Goal: Book appointment/travel/reservation

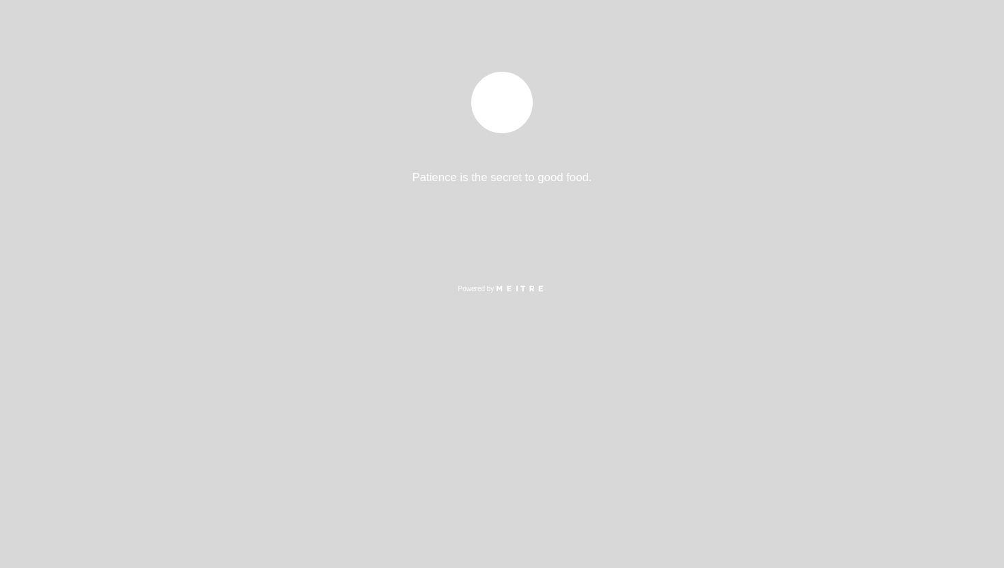
select select "es"
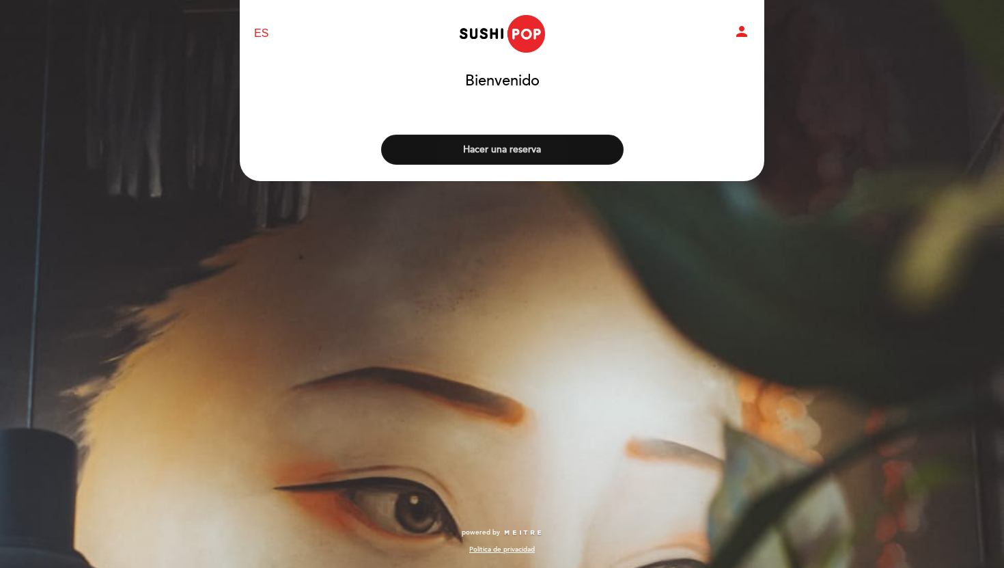
click at [506, 153] on button "Hacer una reserva" at bounding box center [502, 150] width 243 height 30
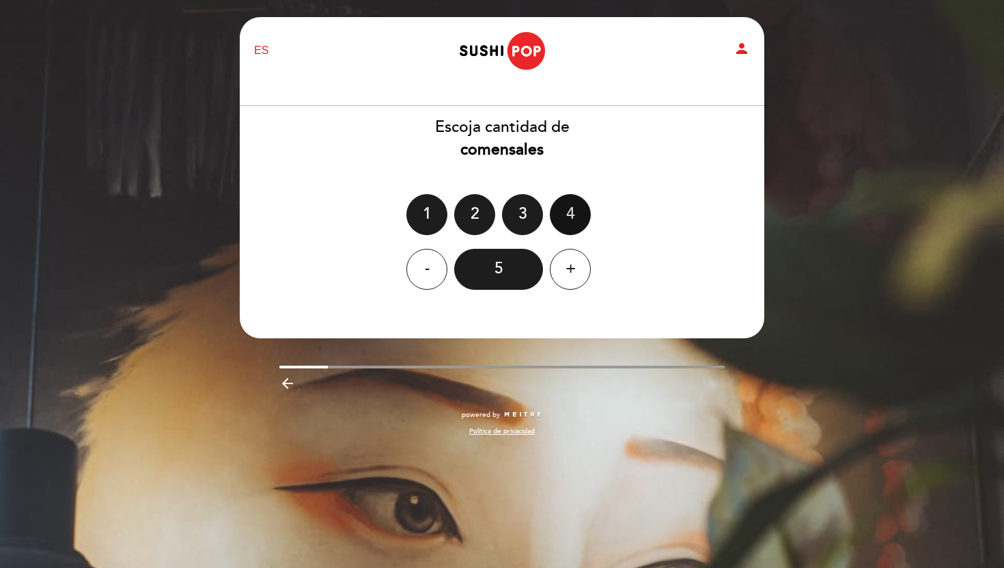
click at [563, 206] on div "4" at bounding box center [570, 214] width 41 height 41
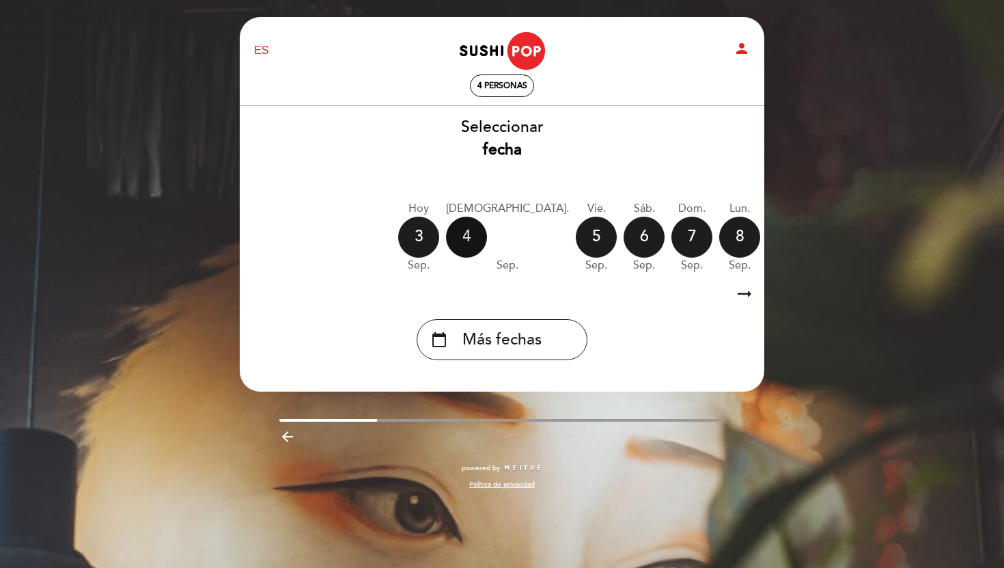
click at [474, 236] on div "4" at bounding box center [466, 237] width 41 height 41
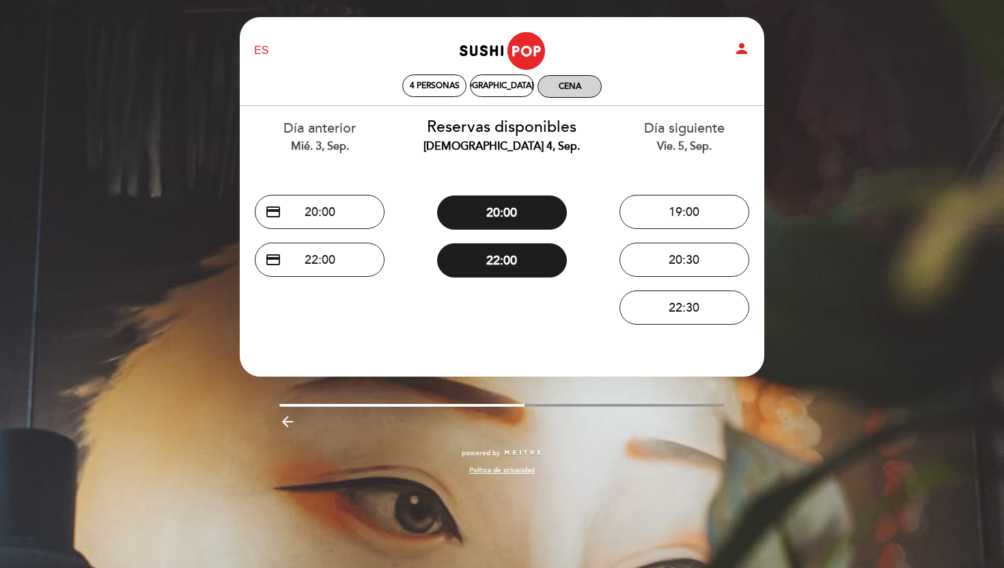
click at [573, 90] on div "Cena" at bounding box center [570, 86] width 23 height 10
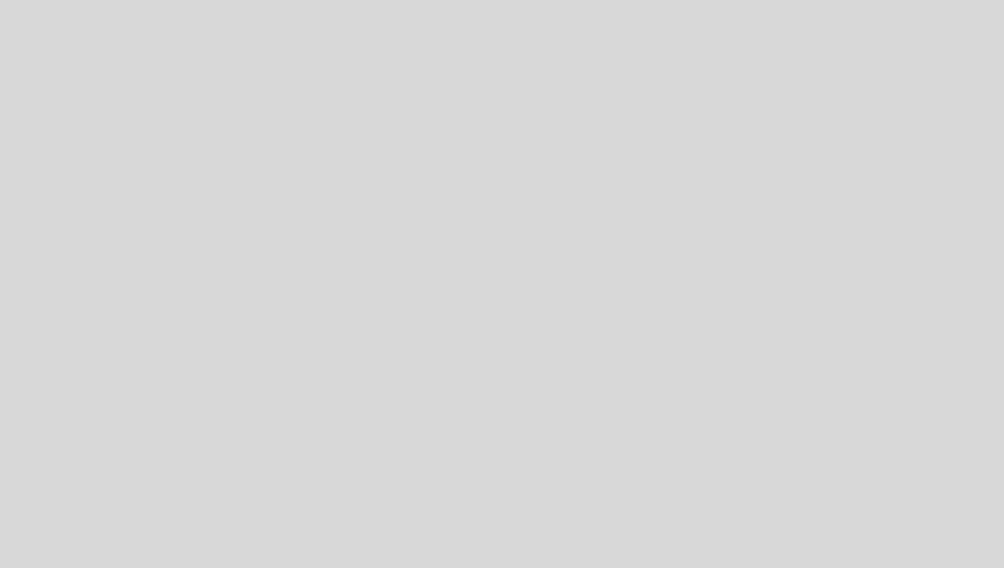
select select "es"
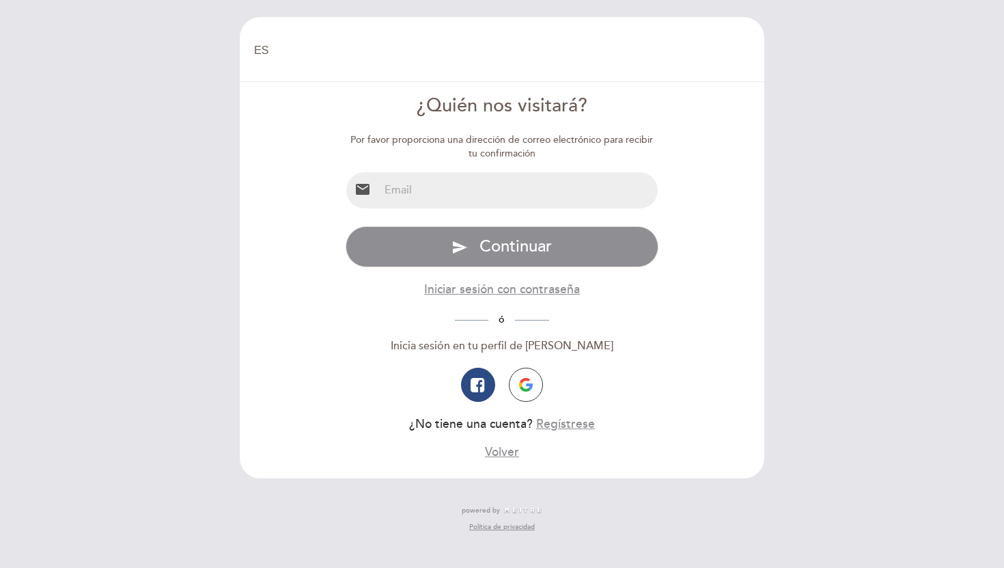
click at [525, 195] on input "email" at bounding box center [518, 190] width 279 height 36
type input "[EMAIL_ADDRESS][DOMAIN_NAME]"
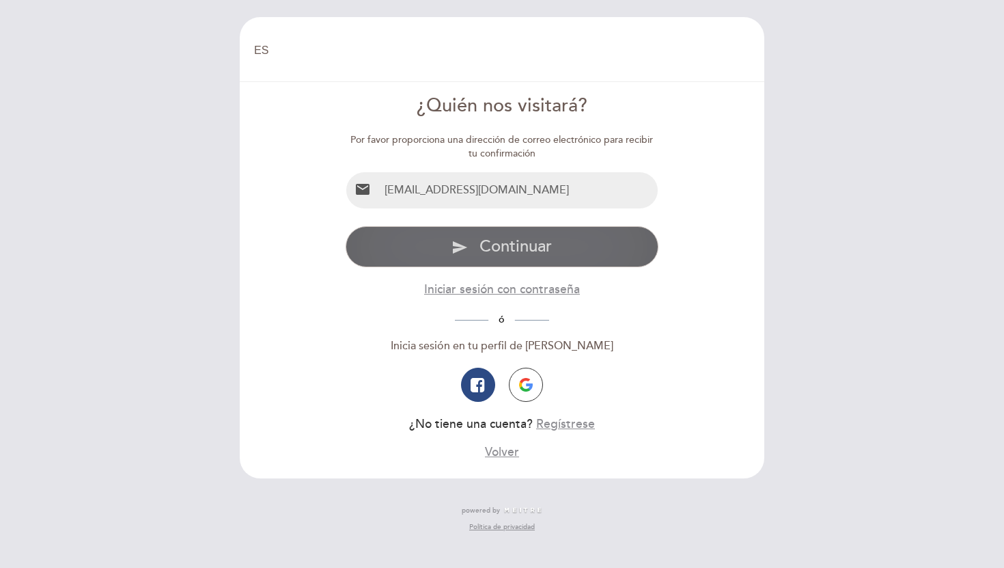
click at [514, 251] on span "Continuar" at bounding box center [516, 246] width 72 height 20
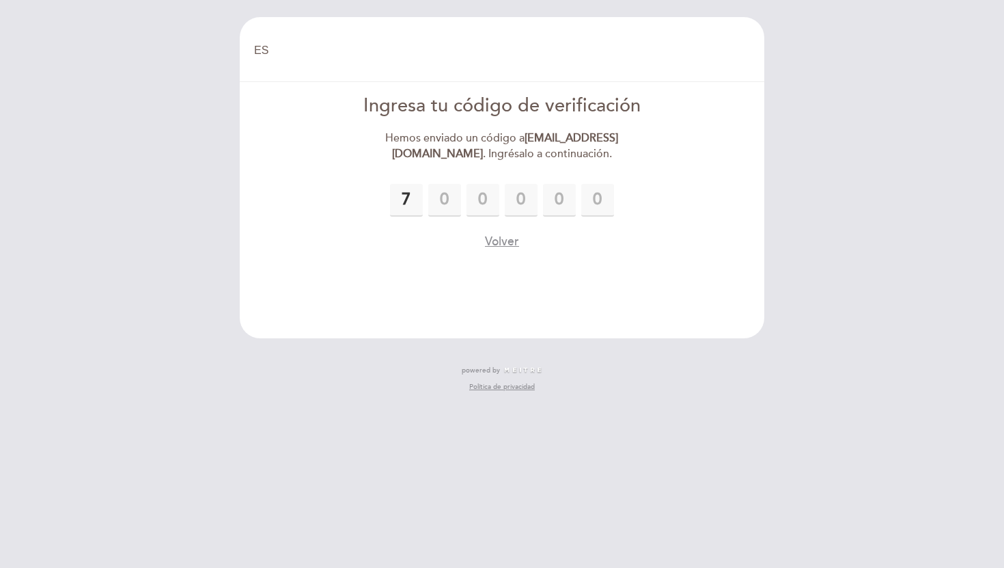
type input "7"
type input "9"
type input "5"
type input "3"
type input "5"
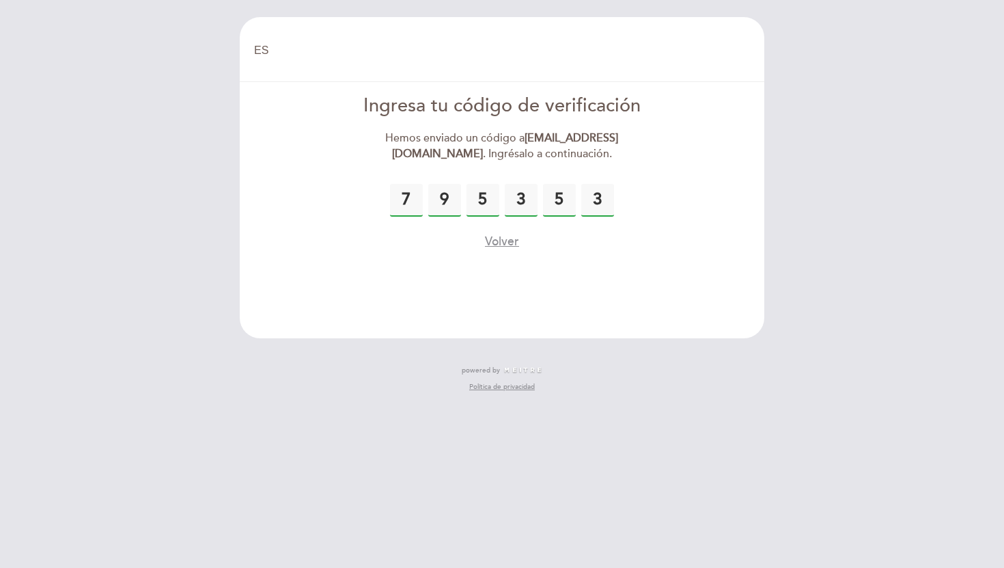
type input "3"
